Goal: Information Seeking & Learning: Learn about a topic

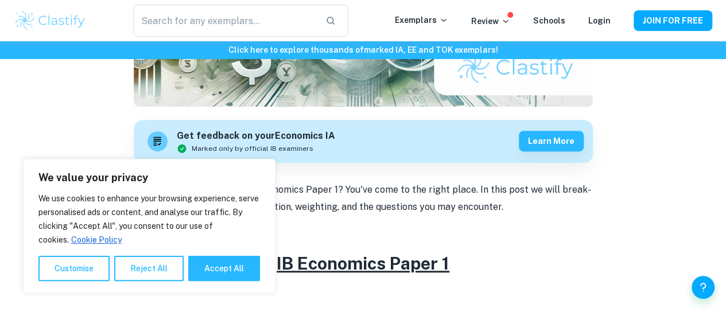
scroll to position [409, 0]
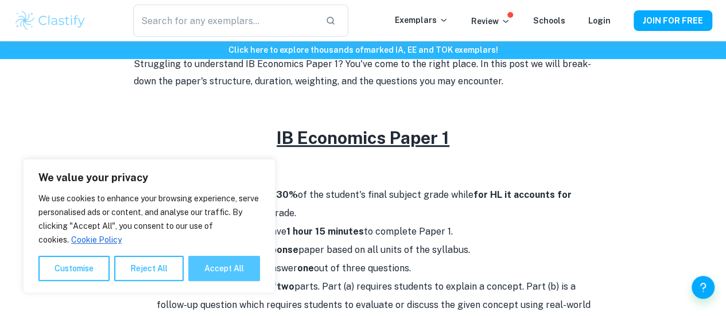
click at [247, 270] on button "Accept All" at bounding box center [224, 268] width 72 height 25
checkbox input "true"
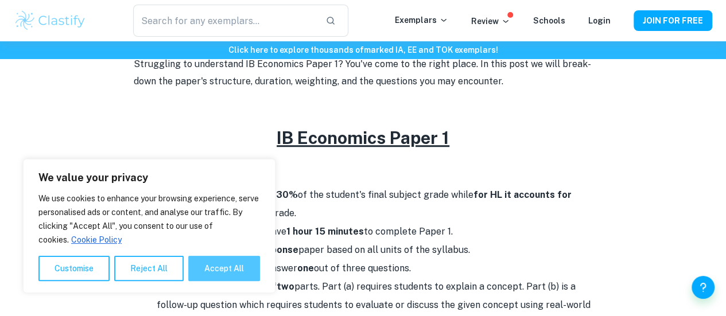
checkbox input "true"
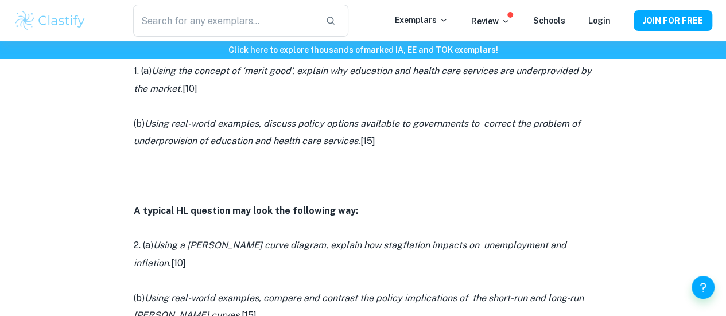
scroll to position [748, 0]
drag, startPoint x: 353, startPoint y: 246, endPoint x: 358, endPoint y: 252, distance: 7.7
click at [358, 252] on icon "Using a [PERSON_NAME] curve diagram, explain how stagflation impacts on unemplo…" at bounding box center [350, 255] width 433 height 28
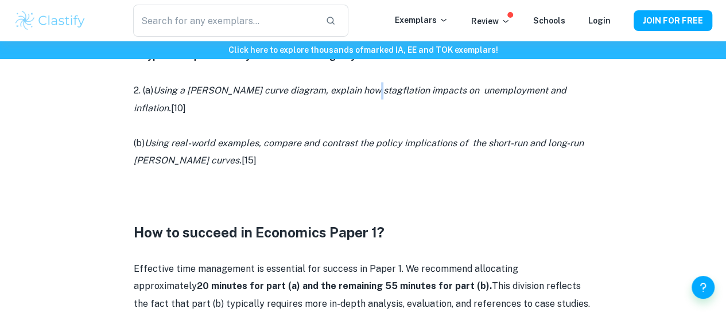
scroll to position [905, 0]
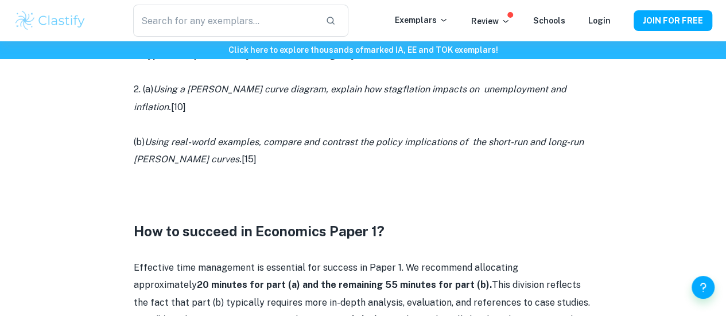
drag, startPoint x: 341, startPoint y: 127, endPoint x: 340, endPoint y: 133, distance: 5.9
click at [340, 137] on icon "Using real-world examples, compare and contrast the policy implications of the …" at bounding box center [359, 151] width 450 height 28
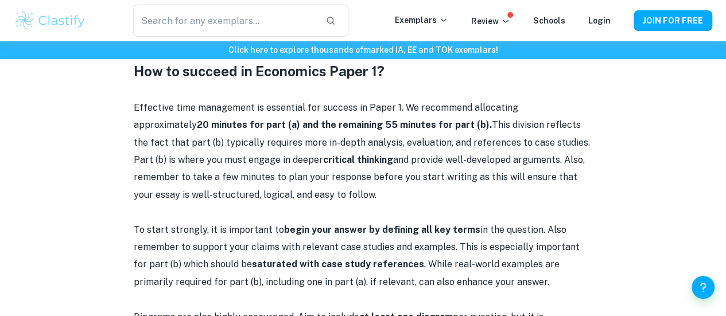
scroll to position [1066, 0]
drag, startPoint x: 317, startPoint y: 183, endPoint x: 307, endPoint y: 184, distance: 10.4
click at [307, 184] on p "Effective time management is essential for success in Paper 1. We recommend all…" at bounding box center [363, 150] width 459 height 105
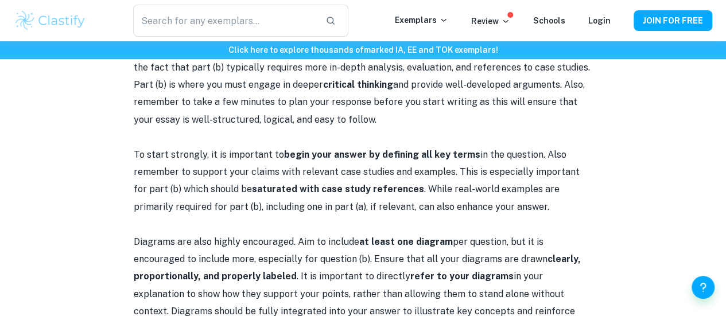
scroll to position [1154, 0]
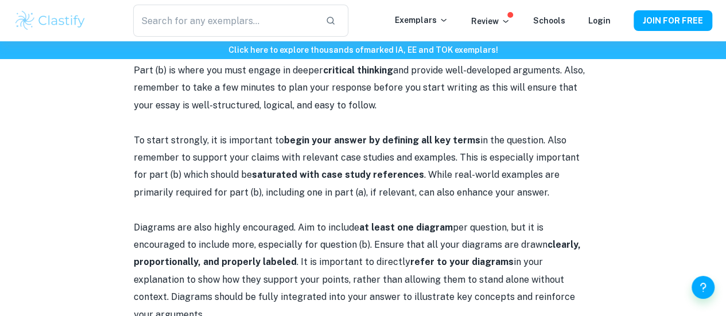
click at [307, 186] on p "To start strongly, it is important to begin your answer by defining all key ter…" at bounding box center [363, 167] width 459 height 70
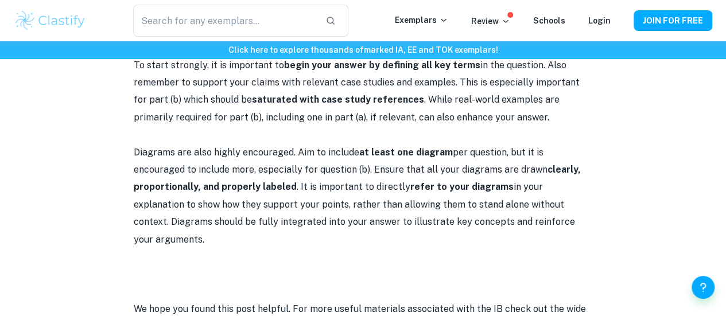
scroll to position [1231, 0]
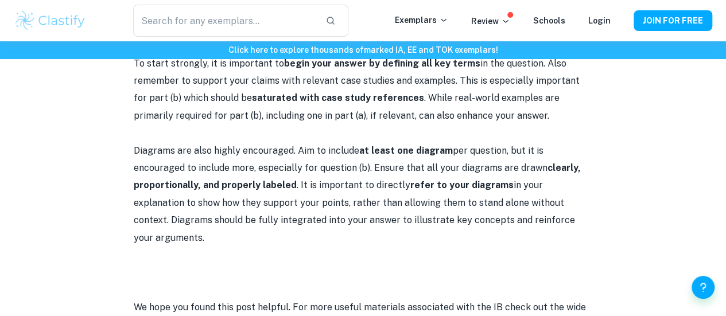
click at [307, 192] on p "Diagrams are also highly encouraged. Aim to include at least one diagram per qu…" at bounding box center [363, 194] width 459 height 105
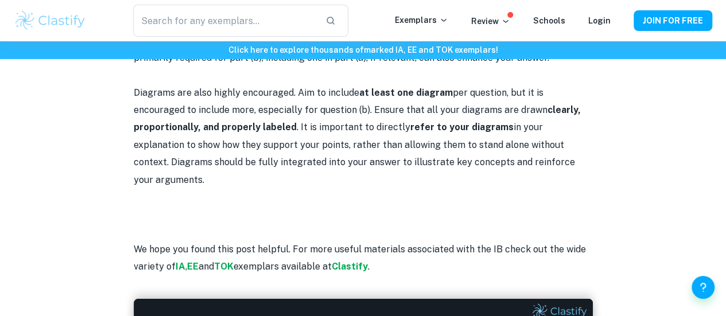
scroll to position [1253, 0]
